Goal: Contribute content

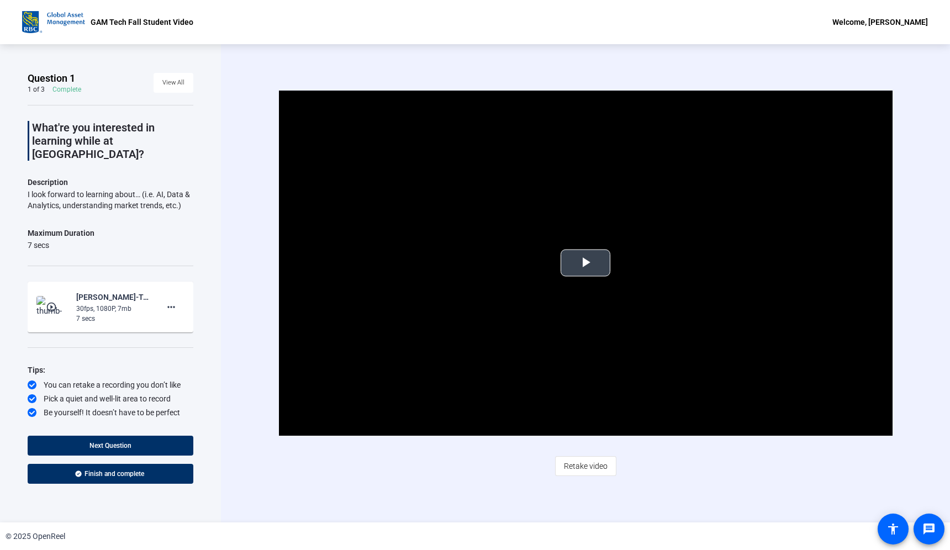
click at [585, 263] on span "Video Player" at bounding box center [585, 263] width 0 height 0
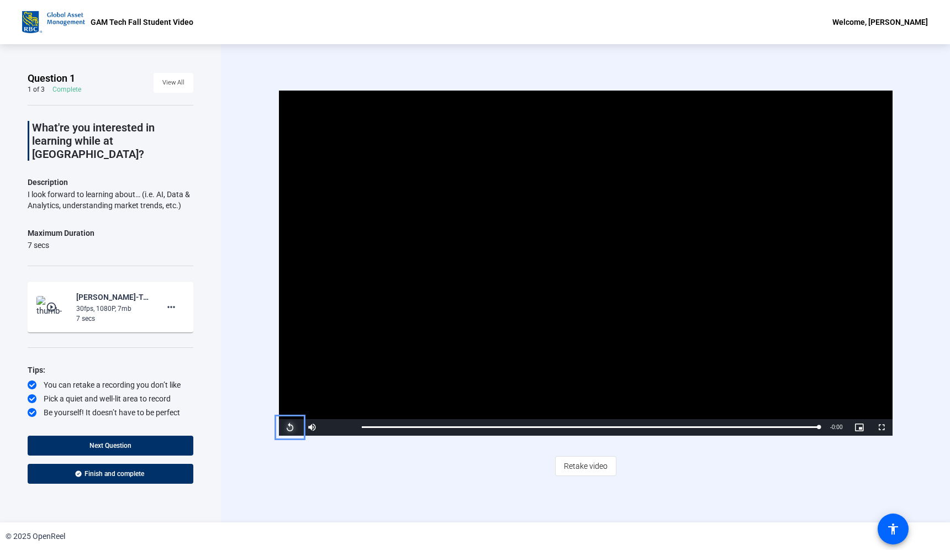
click at [289, 427] on span "Video Player" at bounding box center [290, 427] width 22 height 0
click at [182, 80] on span "View All" at bounding box center [173, 83] width 22 height 17
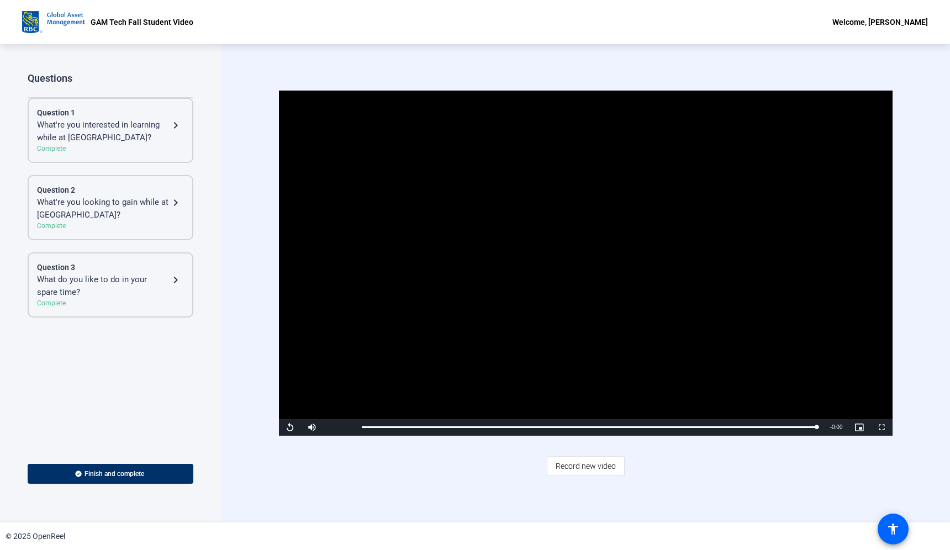
click at [128, 165] on div "Question 1 What're you interested in learning while at GAM Tech? navigate_next …" at bounding box center [111, 208] width 166 height 220
click at [125, 193] on div "Question 2" at bounding box center [110, 190] width 147 height 12
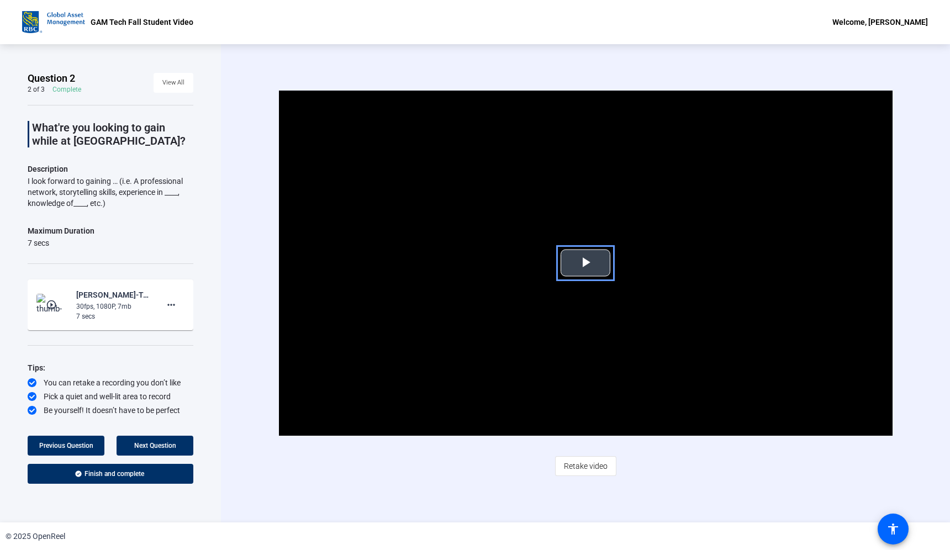
click at [585, 263] on span "Video Player" at bounding box center [585, 263] width 0 height 0
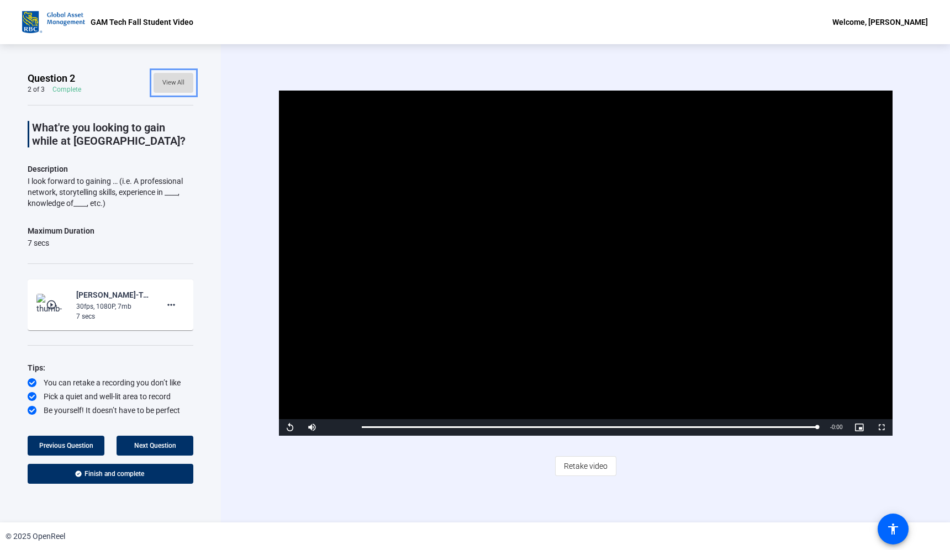
click at [182, 87] on span "View All" at bounding box center [173, 83] width 22 height 17
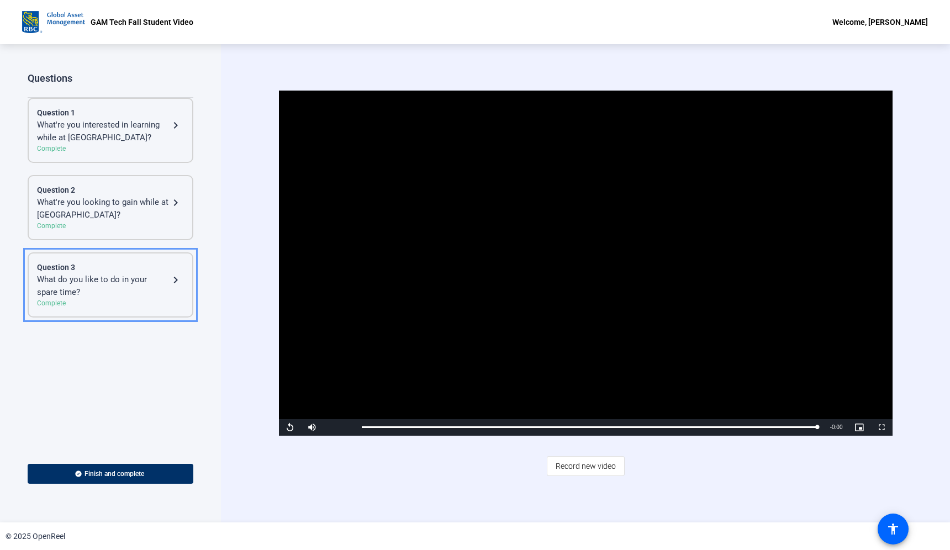
click at [128, 289] on div "What do you like to do in your spare time?" at bounding box center [103, 285] width 132 height 25
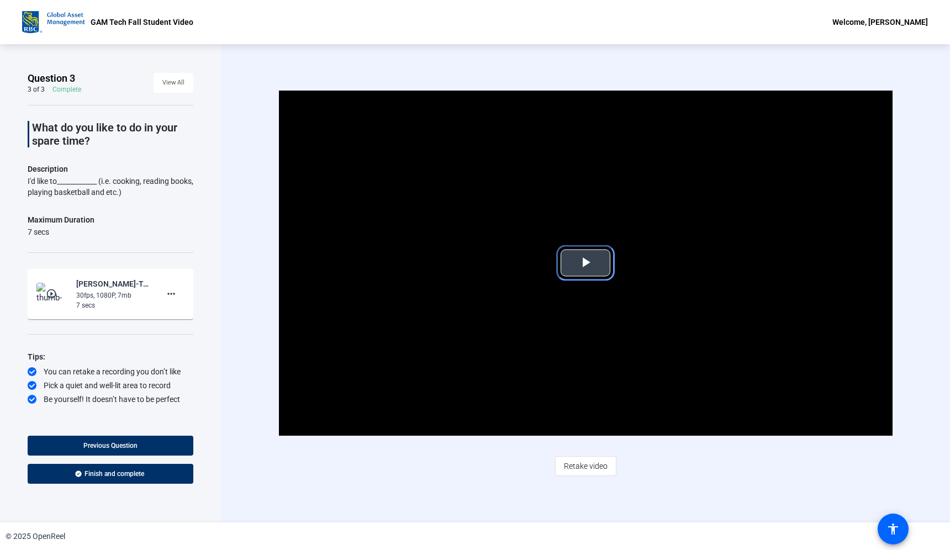
click at [585, 263] on span "Video Player" at bounding box center [585, 263] width 0 height 0
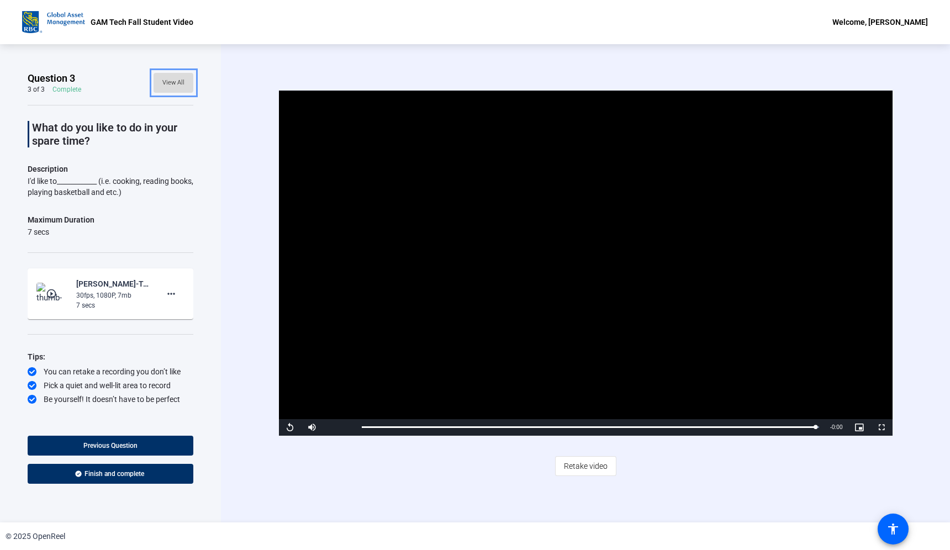
click at [172, 81] on span "View All" at bounding box center [173, 83] width 22 height 17
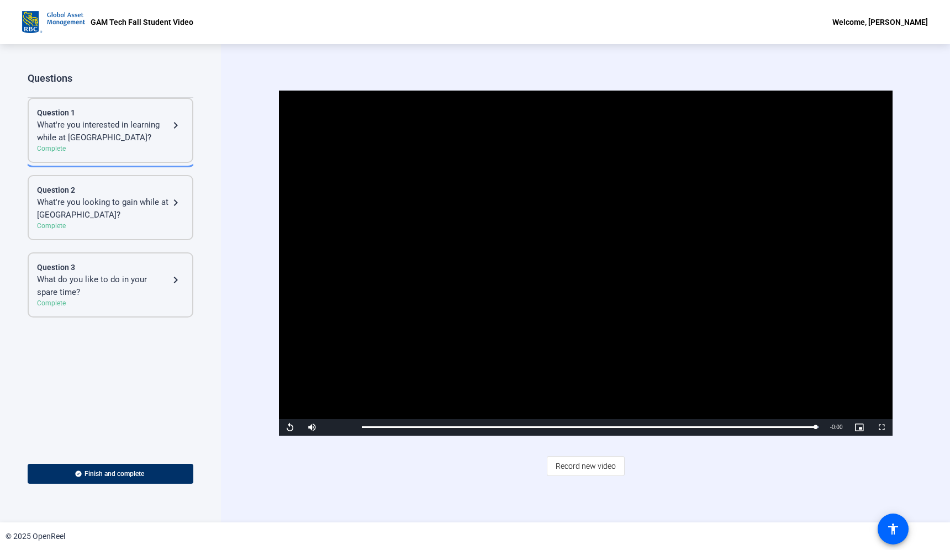
click at [150, 134] on div "What're you interested in learning while at GAM Tech?" at bounding box center [103, 131] width 132 height 25
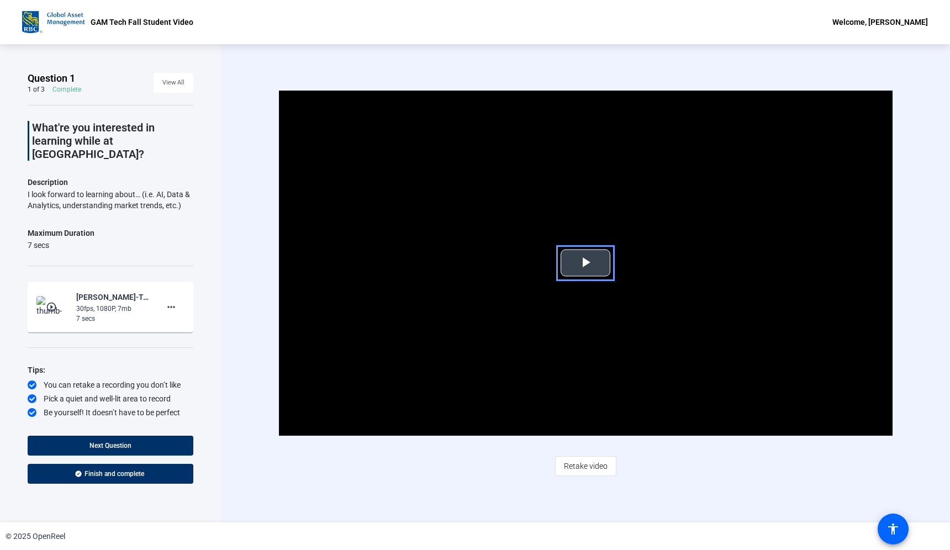
click at [585, 263] on span "Video Player" at bounding box center [585, 263] width 0 height 0
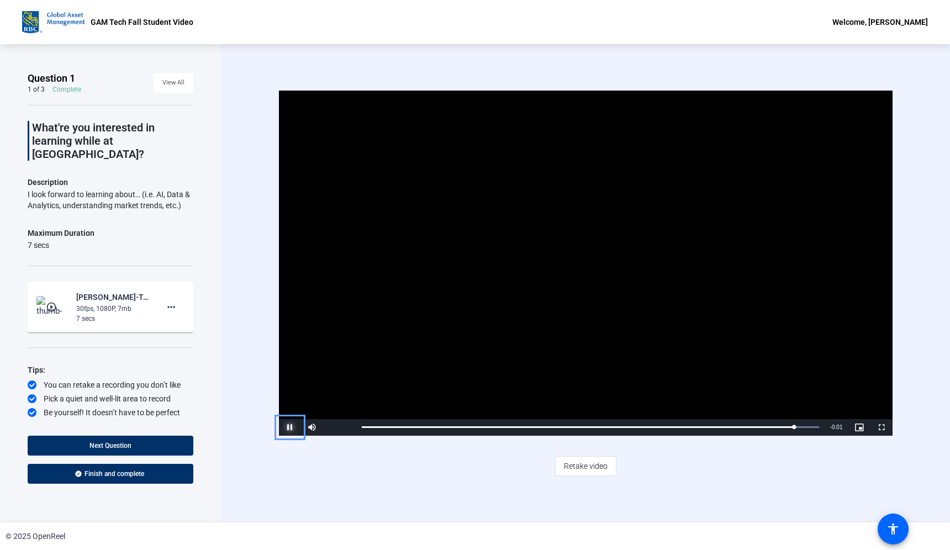
click at [293, 427] on span "Video Player" at bounding box center [290, 427] width 22 height 0
